Goal: Task Accomplishment & Management: Use online tool/utility

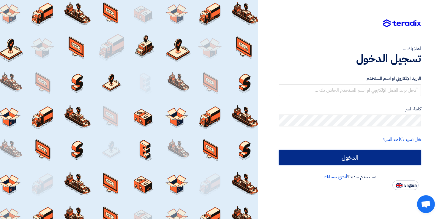
click at [359, 160] on input "الدخول" at bounding box center [350, 157] width 142 height 15
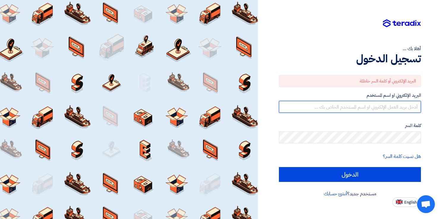
click at [342, 106] on input "text" at bounding box center [350, 107] width 142 height 12
type input "[EMAIL_ADDRESS][DOMAIN_NAME]"
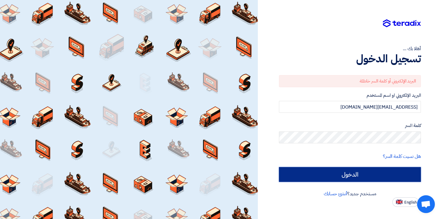
click at [353, 177] on input "الدخول" at bounding box center [350, 174] width 142 height 15
type input "Sign in"
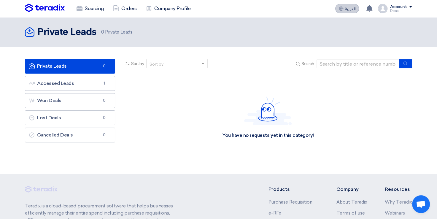
click at [346, 9] on span "العربية" at bounding box center [350, 9] width 11 height 4
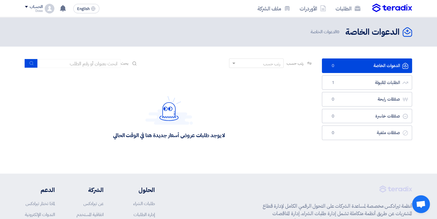
click at [385, 66] on link "الدعوات الخاصة الدعوات الخاصة 0" at bounding box center [367, 65] width 90 height 15
click at [104, 67] on input at bounding box center [79, 63] width 83 height 9
click at [102, 64] on input at bounding box center [79, 63] width 83 height 9
click at [128, 65] on span "بحث" at bounding box center [125, 63] width 8 height 6
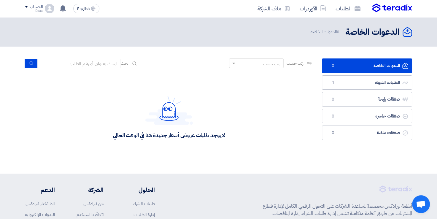
click at [127, 62] on span "بحث" at bounding box center [125, 63] width 8 height 6
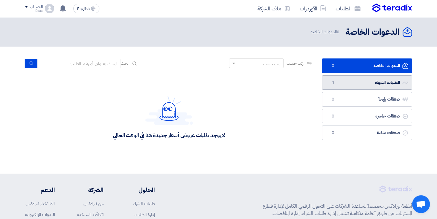
click at [368, 83] on link "الطلبات المقبولة الطلبات المقبولة 1" at bounding box center [367, 82] width 90 height 15
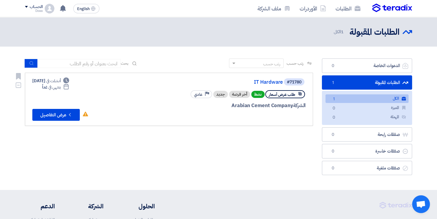
click at [220, 94] on div "جديد" at bounding box center [220, 94] width 15 height 7
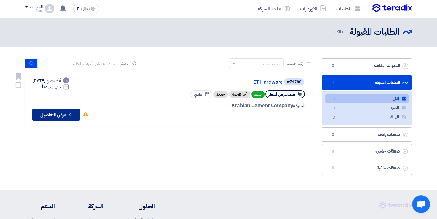
click at [51, 114] on button "Check details عرض التفاصيل" at bounding box center [55, 115] width 47 height 12
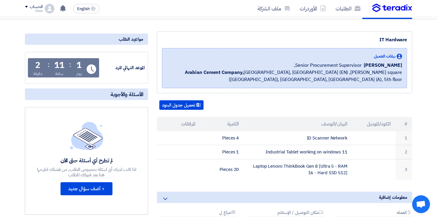
scroll to position [89, 0]
